Goal: Transaction & Acquisition: Purchase product/service

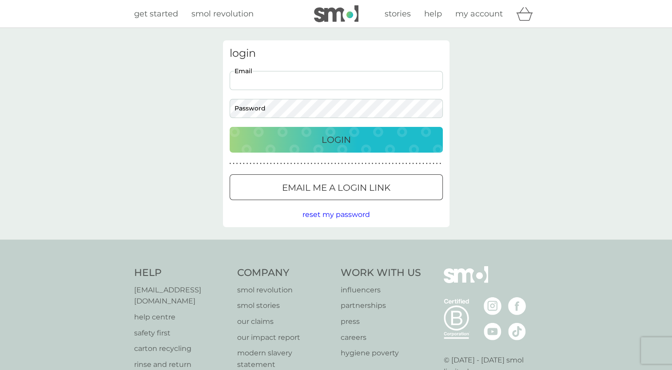
click at [250, 78] on input "Email" at bounding box center [336, 80] width 213 height 19
type input "[PERSON_NAME][EMAIL_ADDRESS][DOMAIN_NAME]"
click at [320, 143] on div "Login" at bounding box center [335, 140] width 195 height 14
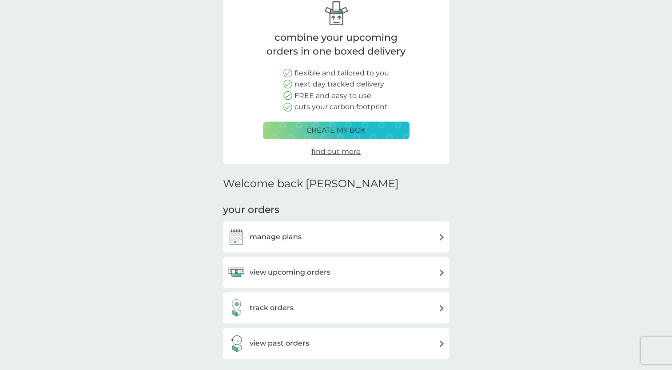
scroll to position [133, 0]
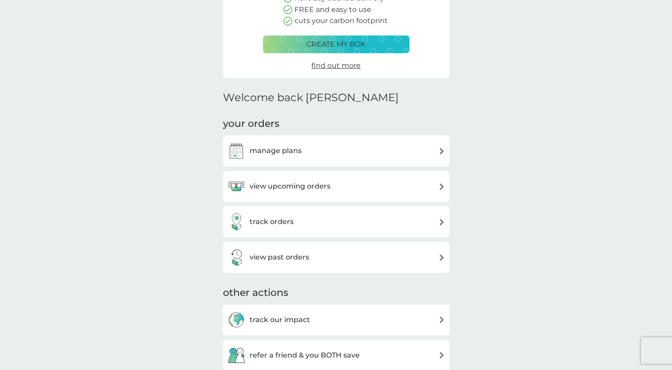
click at [329, 187] on h3 "view upcoming orders" at bounding box center [290, 187] width 81 height 12
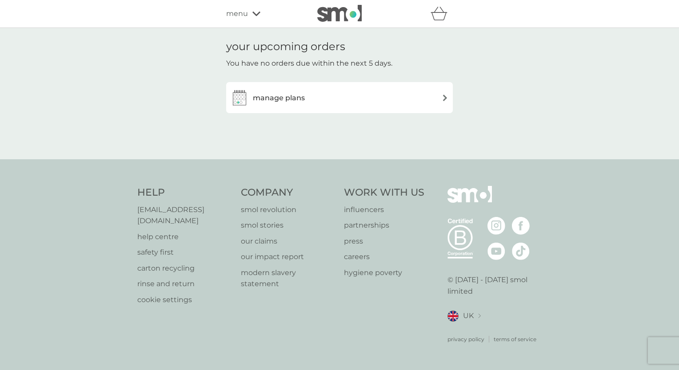
click at [293, 99] on h3 "manage plans" at bounding box center [279, 98] width 52 height 12
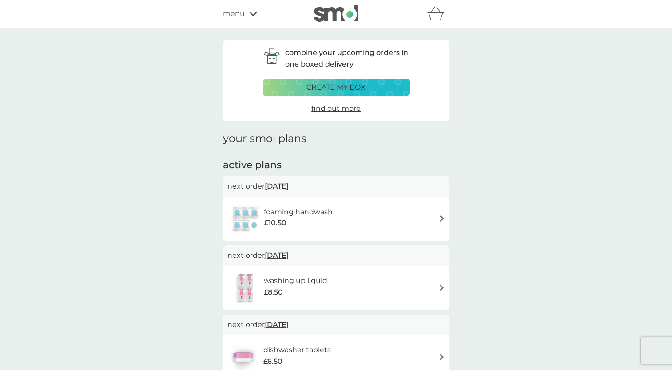
click at [339, 84] on p "create my box" at bounding box center [335, 88] width 59 height 12
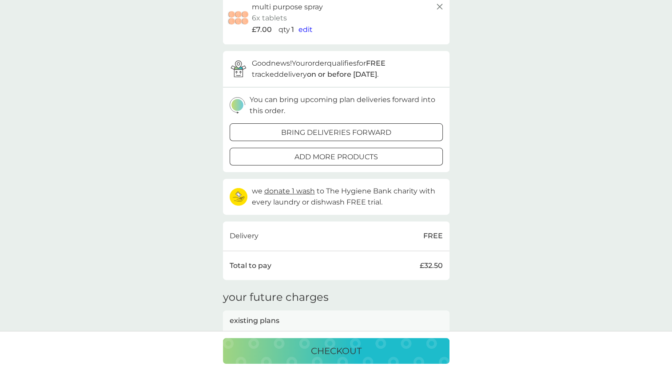
scroll to position [311, 0]
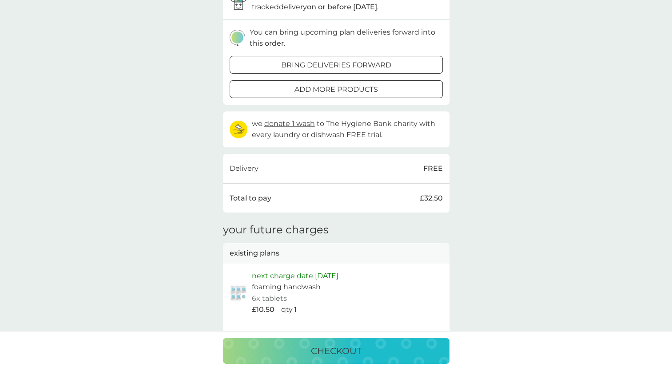
click at [331, 353] on p "checkout" at bounding box center [336, 351] width 51 height 14
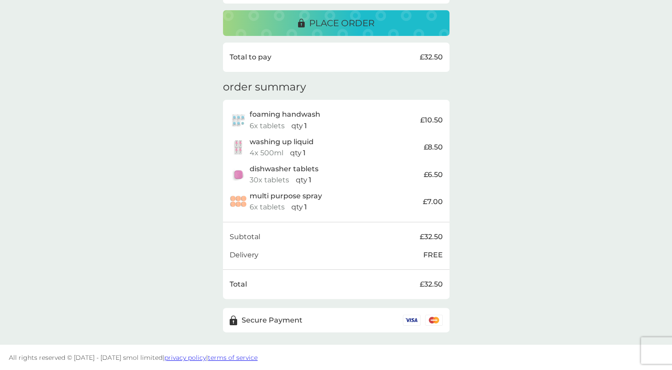
scroll to position [227, 0]
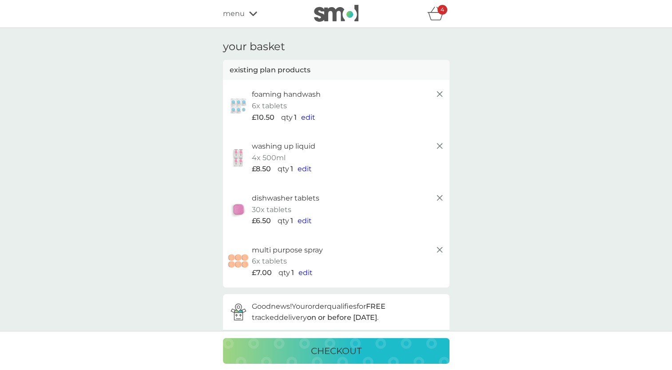
click at [441, 198] on icon at bounding box center [439, 198] width 11 height 11
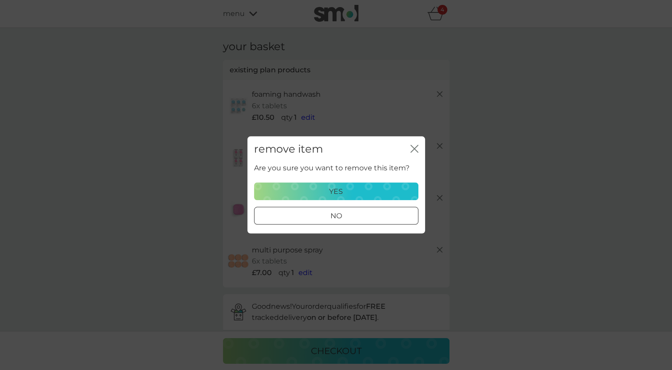
drag, startPoint x: 355, startPoint y: 192, endPoint x: 535, endPoint y: 221, distance: 182.5
click at [355, 192] on div "yes" at bounding box center [336, 192] width 153 height 12
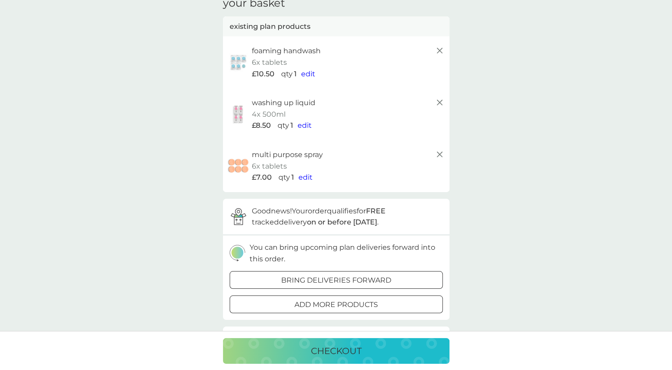
scroll to position [89, 0]
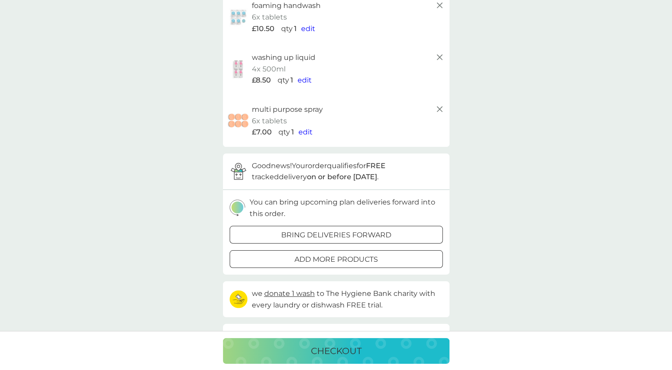
click at [327, 352] on p "checkout" at bounding box center [336, 351] width 51 height 14
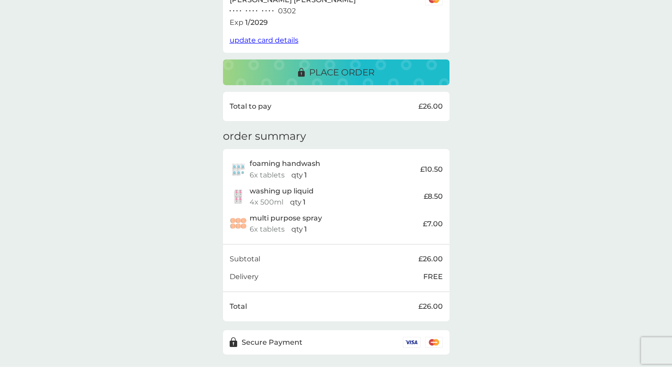
scroll to position [200, 0]
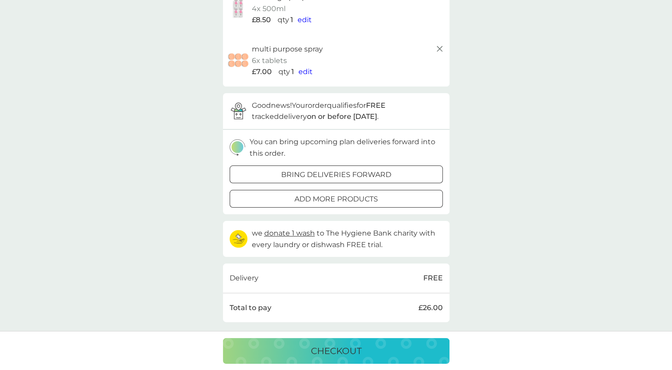
scroll to position [222, 0]
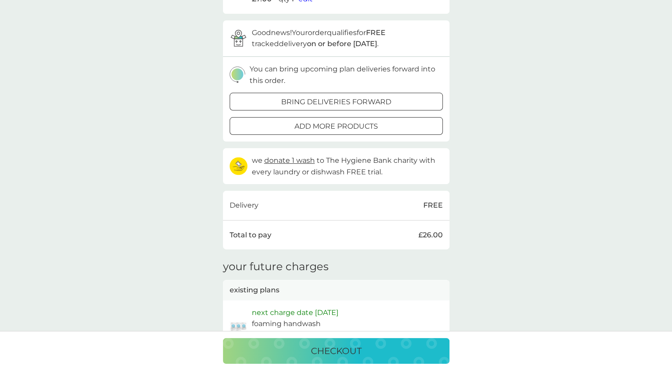
click at [365, 127] on p "add more products" at bounding box center [335, 127] width 83 height 12
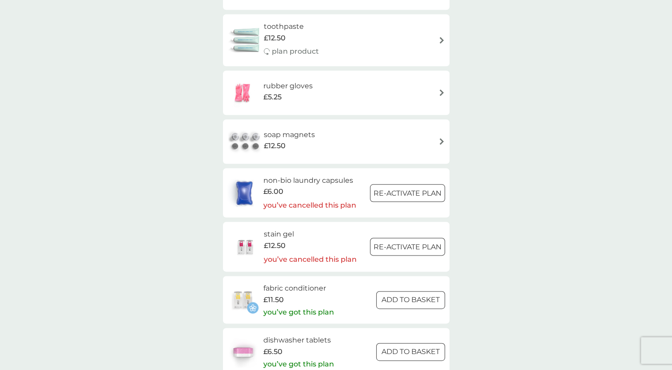
scroll to position [1066, 0]
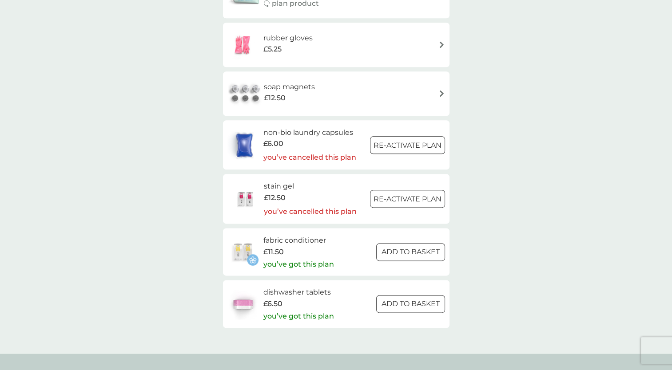
click at [423, 253] on div at bounding box center [410, 251] width 32 height 9
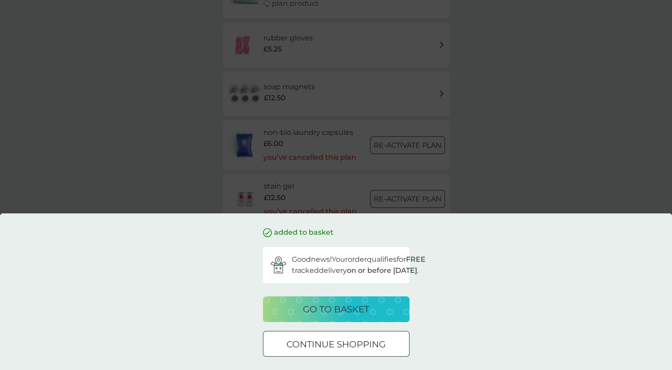
click at [335, 308] on p "go to basket" at bounding box center [336, 309] width 66 height 14
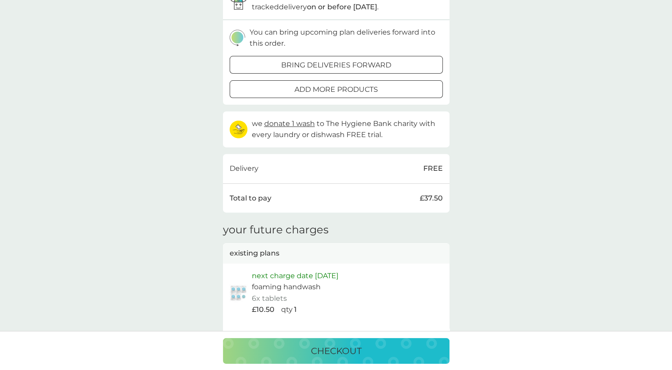
scroll to position [400, 0]
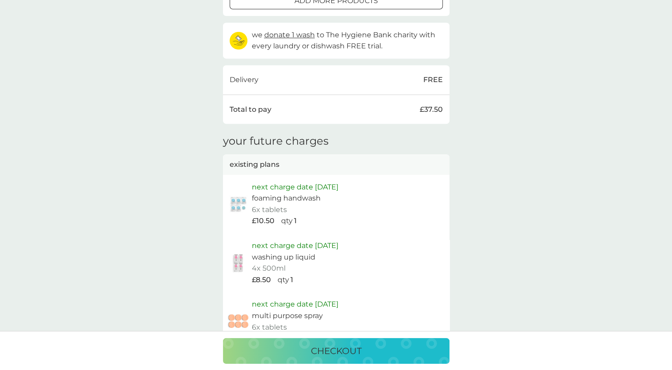
click at [347, 352] on p "checkout" at bounding box center [336, 351] width 51 height 14
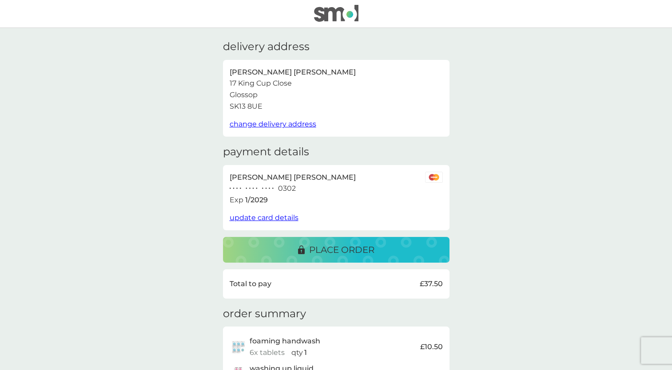
click at [345, 251] on p "place order" at bounding box center [341, 250] width 65 height 14
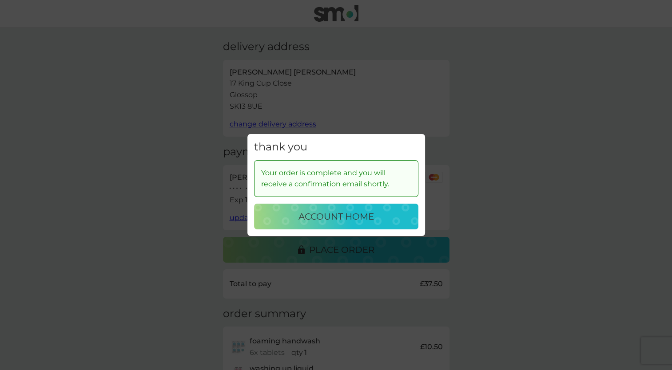
drag, startPoint x: 346, startPoint y: 216, endPoint x: 389, endPoint y: 218, distance: 43.1
click at [347, 215] on p "account home" at bounding box center [335, 217] width 75 height 14
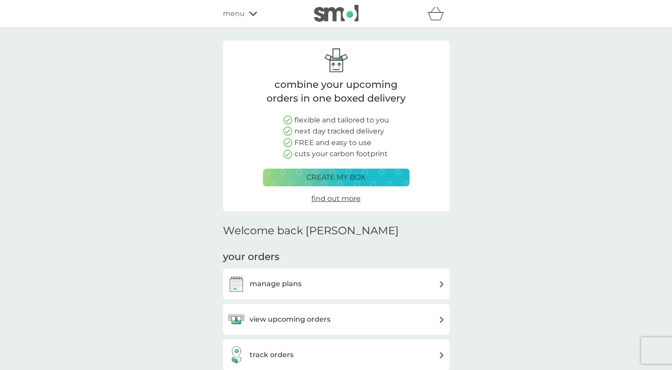
click at [243, 13] on span "menu" at bounding box center [234, 14] width 22 height 12
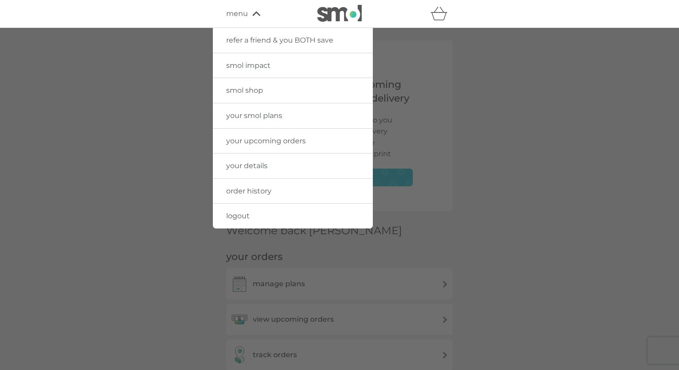
click at [232, 212] on span "logout" at bounding box center [238, 216] width 24 height 8
